Goal: Task Accomplishment & Management: Manage account settings

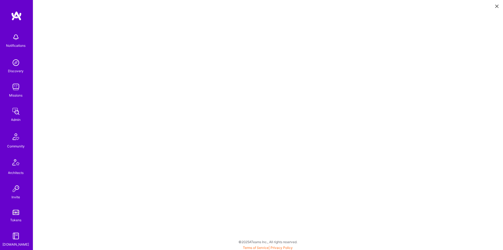
click at [23, 18] on link at bounding box center [16, 16] width 33 height 10
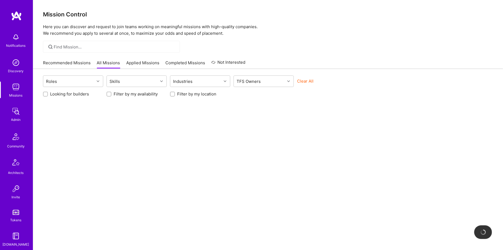
click at [21, 110] on img at bounding box center [15, 111] width 11 height 11
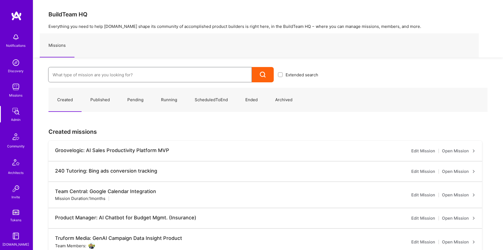
click at [79, 81] on input at bounding box center [150, 75] width 195 height 14
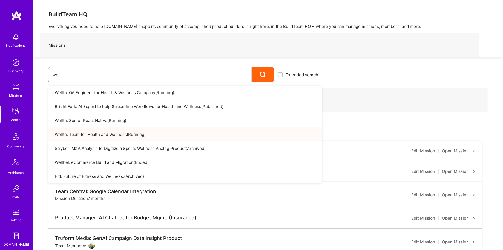
type input "well"
click at [161, 135] on link "Wellth: Team for Health and Wellness ( Running )" at bounding box center [185, 135] width 274 height 14
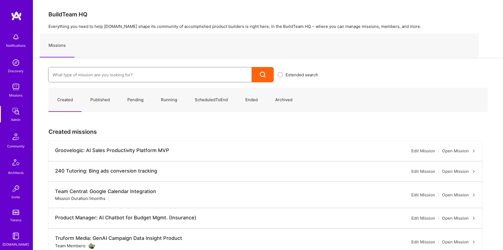
click at [127, 68] on input at bounding box center [150, 75] width 195 height 14
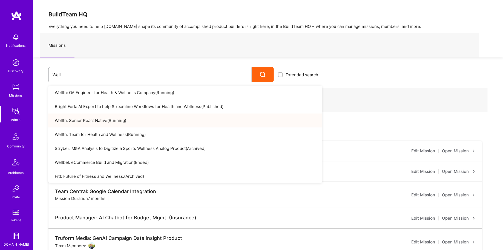
type input "Well"
click at [151, 121] on link "Wellth: Senior React Native ( Running )" at bounding box center [185, 121] width 274 height 14
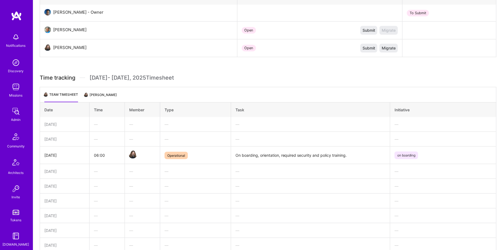
scroll to position [244, 0]
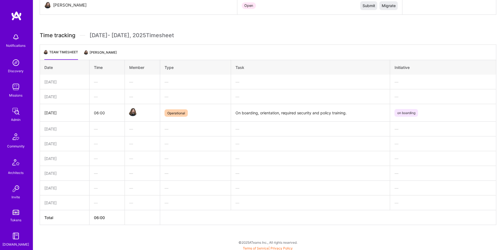
click at [17, 116] on img at bounding box center [15, 111] width 11 height 11
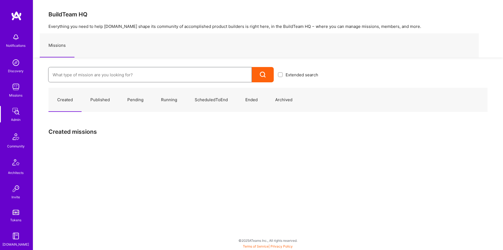
click at [157, 73] on input at bounding box center [150, 75] width 195 height 14
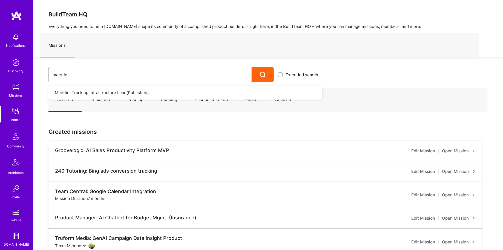
type input "meettie"
click at [24, 94] on link "Missions" at bounding box center [16, 90] width 34 height 17
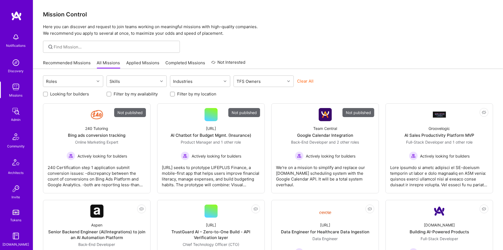
click at [16, 112] on img at bounding box center [15, 111] width 11 height 11
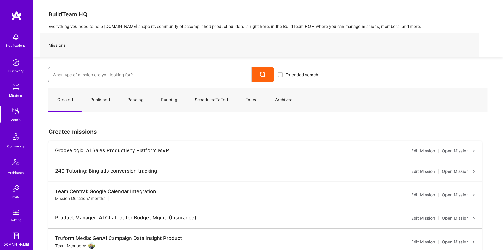
click at [81, 75] on input at bounding box center [150, 75] width 195 height 14
type input "groove"
click at [91, 94] on link "Groovelogic: AI Sales Productivity Platform MVP ( Published )" at bounding box center [185, 93] width 274 height 14
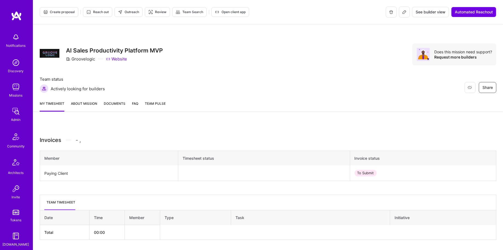
click at [18, 125] on div "Notifications Discovery Missions Admin Community Architects Invite Tokens [DOMA…" at bounding box center [16, 176] width 33 height 290
click at [17, 114] on img at bounding box center [15, 111] width 11 height 11
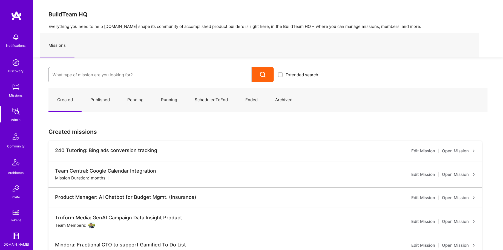
click at [137, 78] on input at bounding box center [150, 75] width 195 height 14
type input "meettie"
click at [137, 91] on link "Meettie: Tracking Infrastructure Lead ( Published )" at bounding box center [185, 93] width 274 height 14
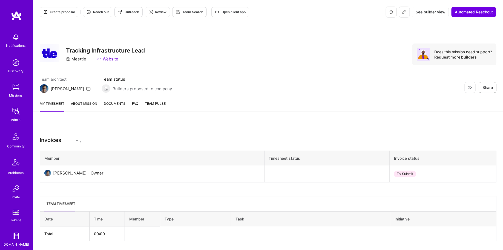
click at [400, 15] on button at bounding box center [404, 12] width 11 height 11
